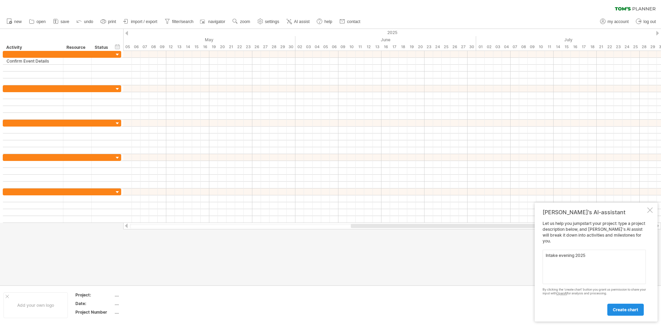
type textarea "Intake evening 2025"
click at [621, 311] on span "create chart" at bounding box center [625, 309] width 25 height 5
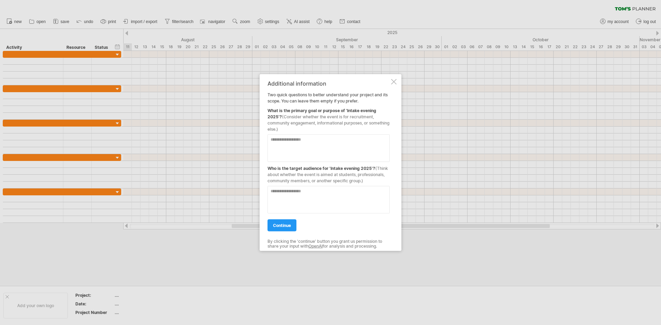
click at [316, 144] on textarea at bounding box center [328, 148] width 122 height 28
type textarea "**********"
click at [298, 193] on textarea at bounding box center [328, 200] width 122 height 28
type textarea "**********"
click at [276, 224] on span "continue" at bounding box center [282, 225] width 18 height 5
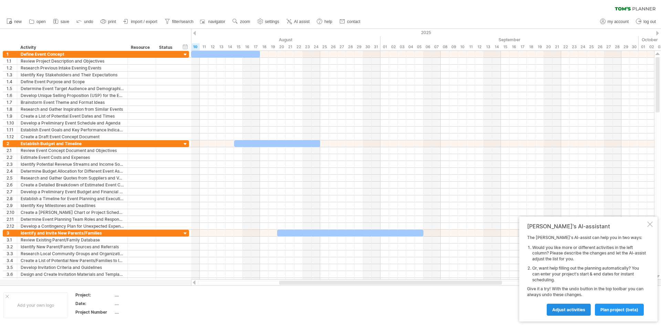
click at [584, 307] on span "Adjust activities" at bounding box center [568, 309] width 33 height 5
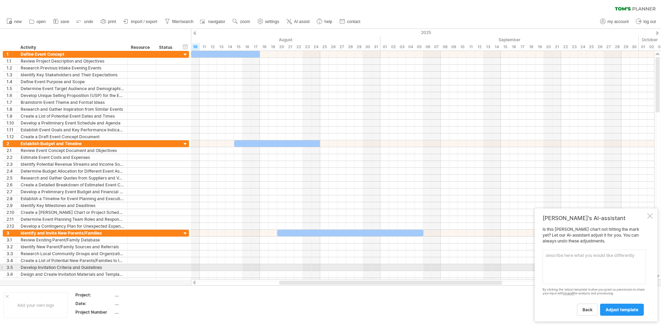
click at [578, 267] on textarea at bounding box center [593, 267] width 103 height 34
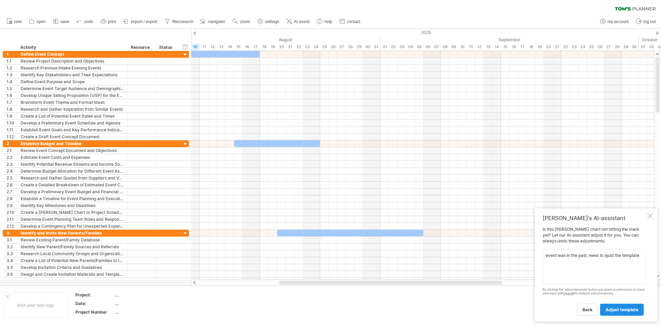
type textarea "event was in the past, need to ajust the template"
click at [624, 309] on span "adjust template" at bounding box center [621, 309] width 33 height 5
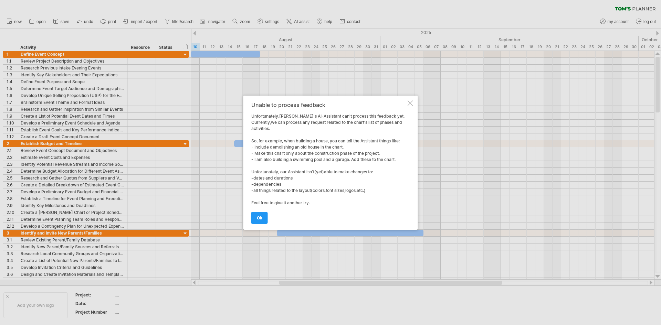
click at [408, 100] on div at bounding box center [410, 103] width 6 height 6
